Goal: Navigation & Orientation: Go to known website

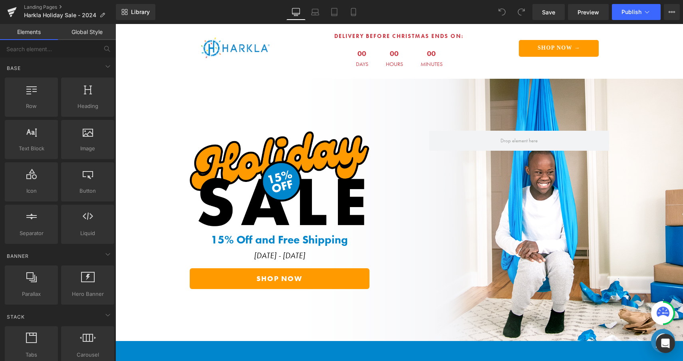
click at [115, 24] on div at bounding box center [115, 24] width 0 height 0
